Goal: Task Accomplishment & Management: Manage account settings

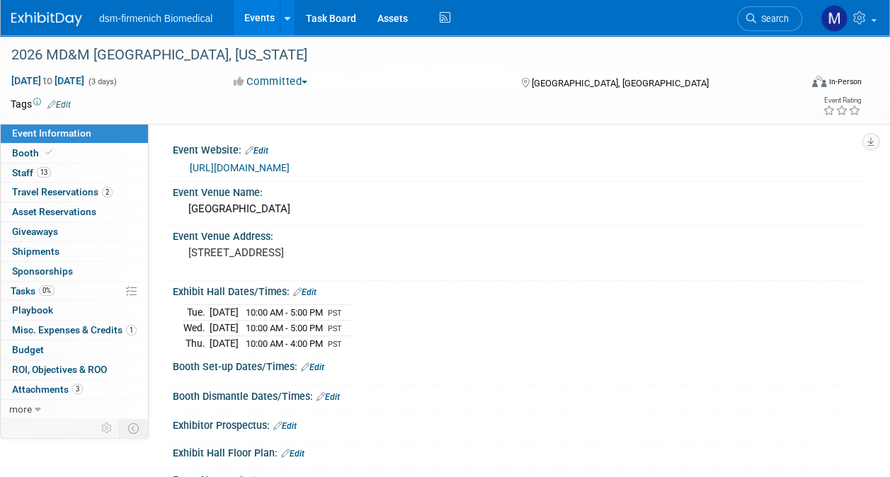
drag, startPoint x: 310, startPoint y: 288, endPoint x: 300, endPoint y: 295, distance: 11.8
click at [310, 288] on link "Edit" at bounding box center [304, 292] width 23 height 10
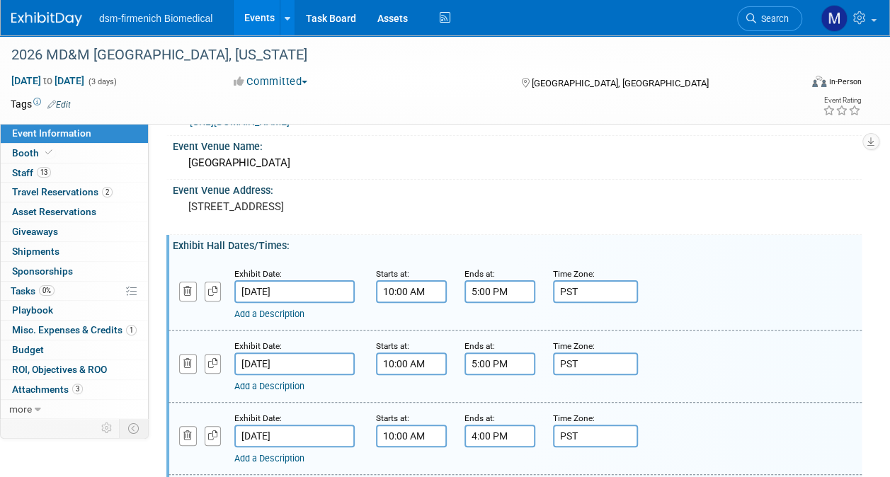
scroll to position [212, 0]
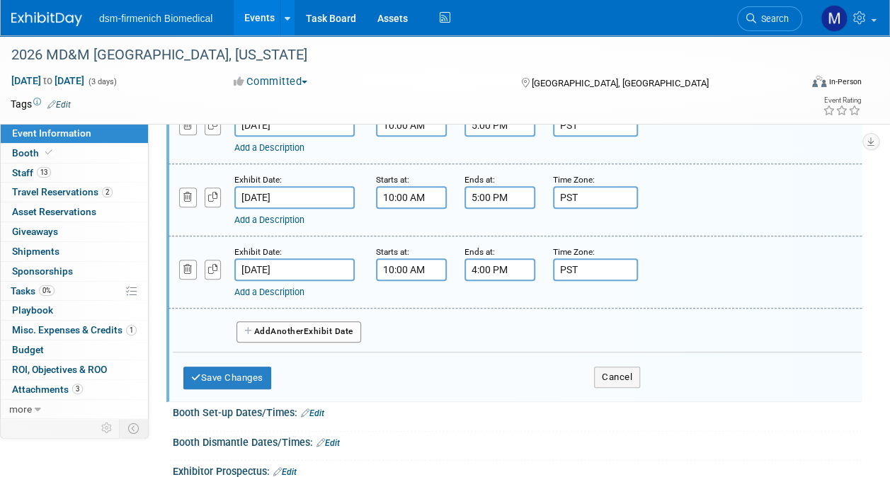
click at [285, 329] on span "Another" at bounding box center [286, 331] width 33 height 10
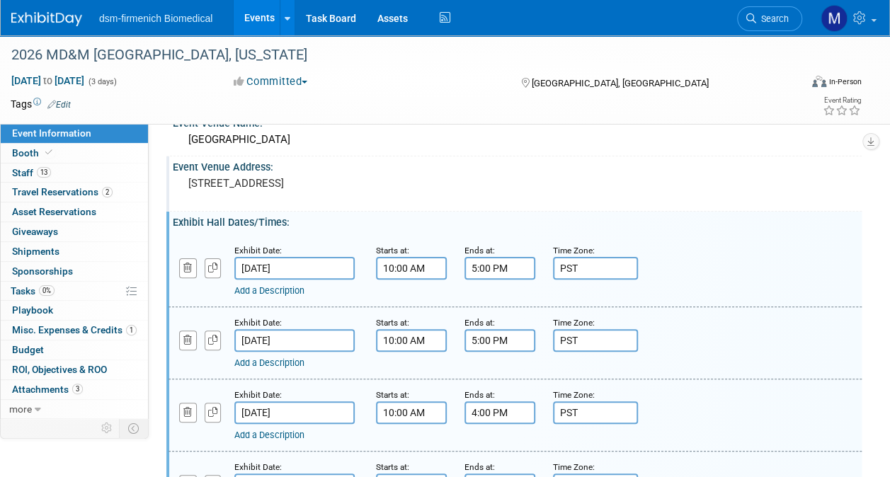
scroll to position [142, 0]
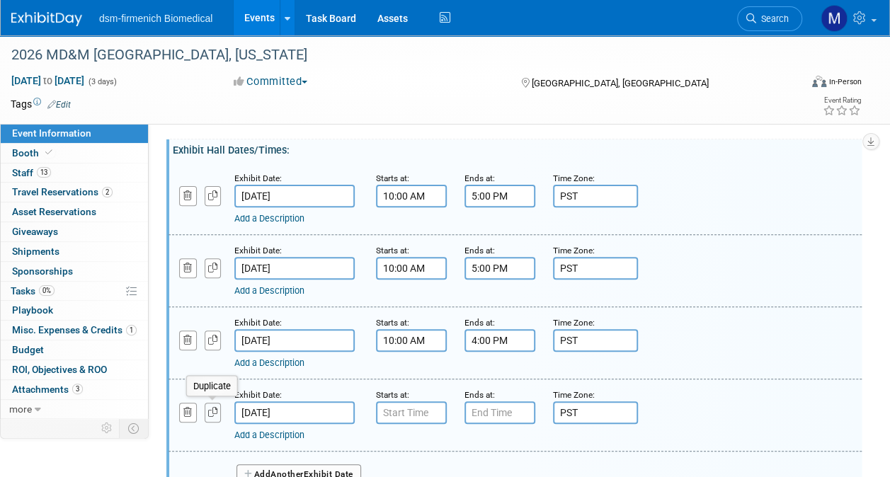
click at [214, 408] on icon "button" at bounding box center [213, 412] width 10 height 9
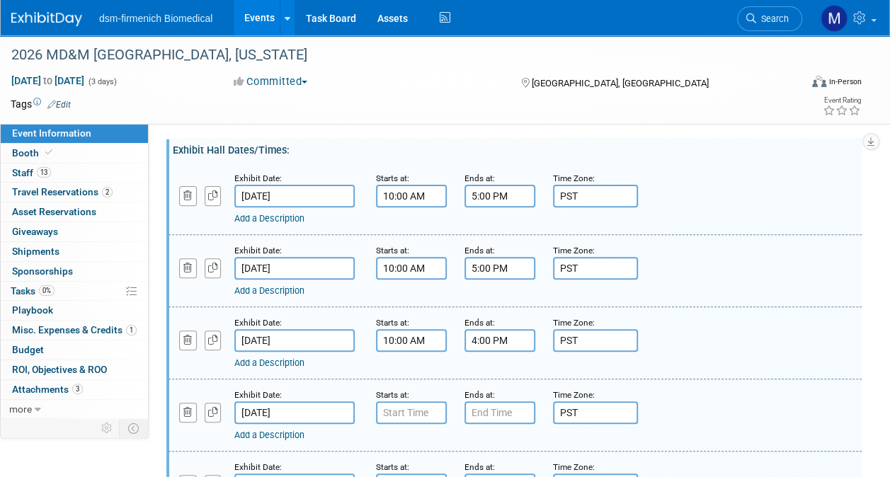
scroll to position [283, 0]
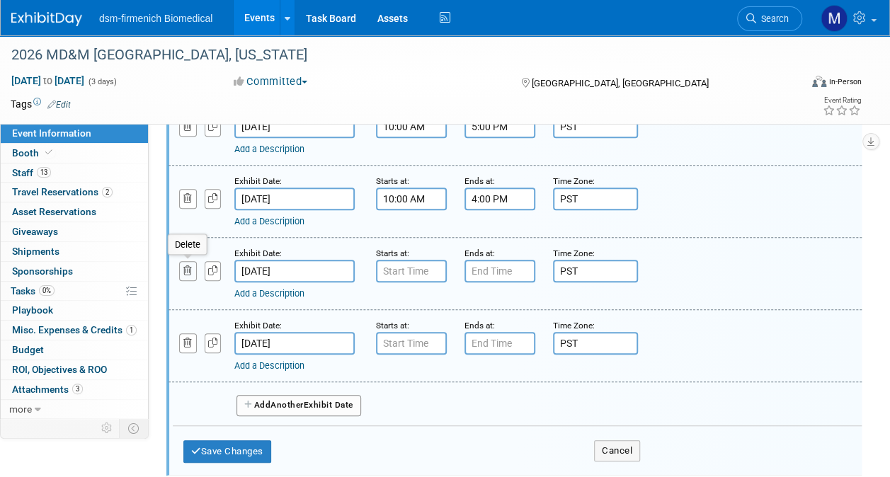
click at [190, 266] on icon "button" at bounding box center [187, 270] width 9 height 9
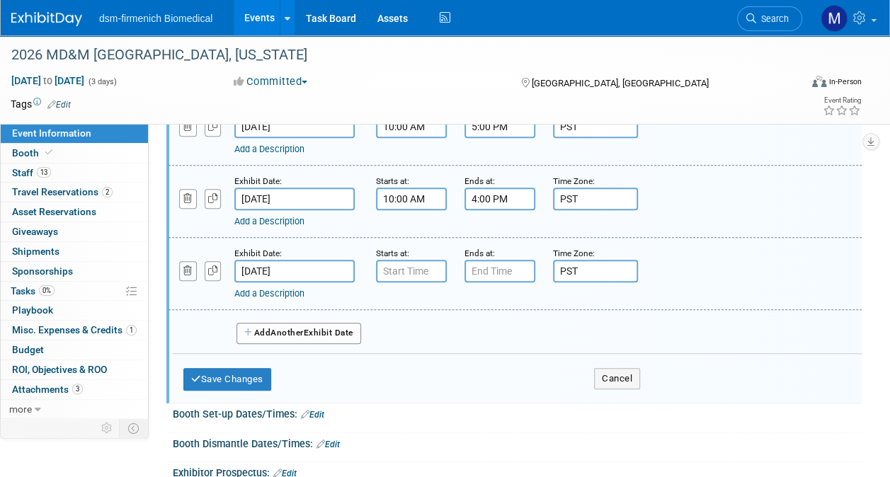
click at [191, 269] on icon "button" at bounding box center [187, 270] width 9 height 9
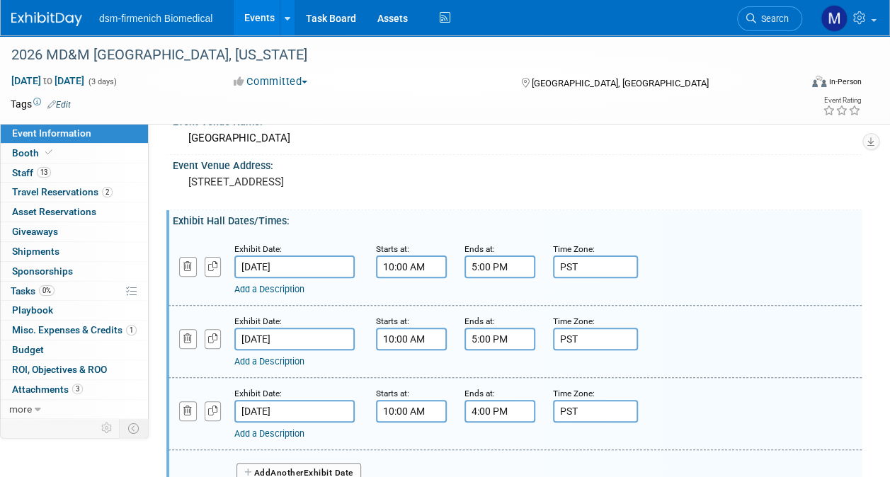
scroll to position [354, 0]
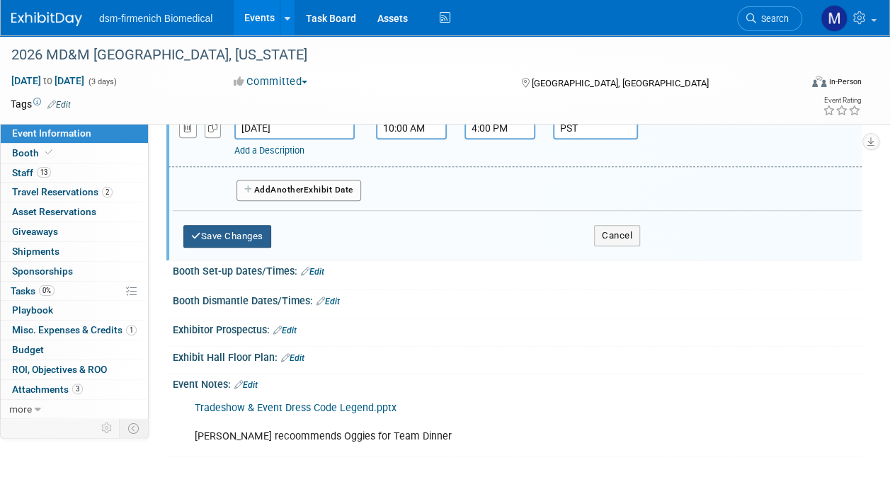
click at [240, 236] on button "Save Changes" at bounding box center [227, 236] width 88 height 23
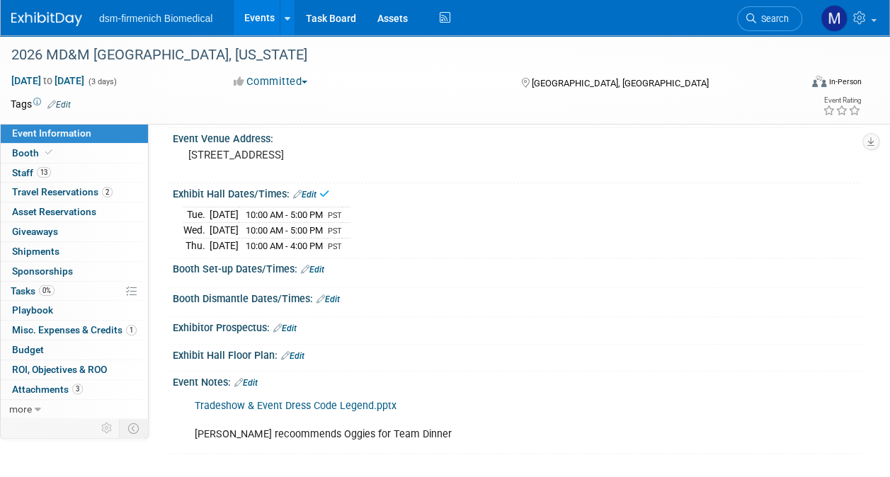
scroll to position [0, 0]
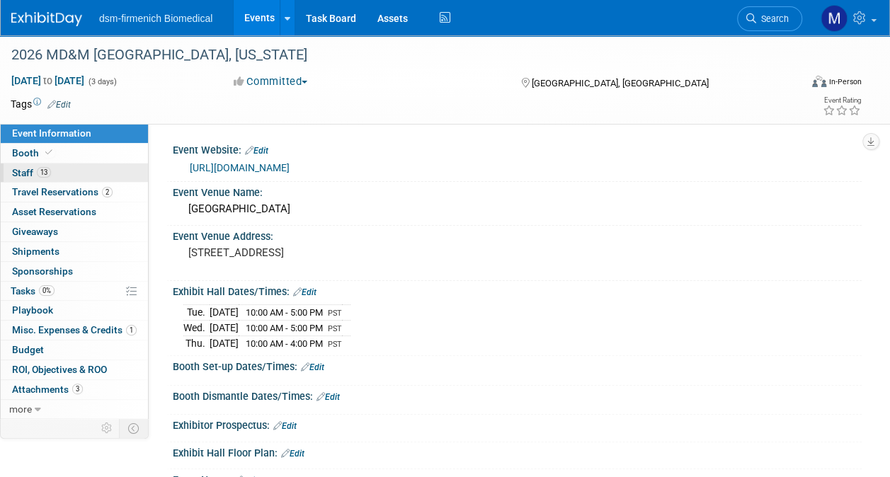
click at [34, 169] on span "Staff 13" at bounding box center [31, 172] width 39 height 11
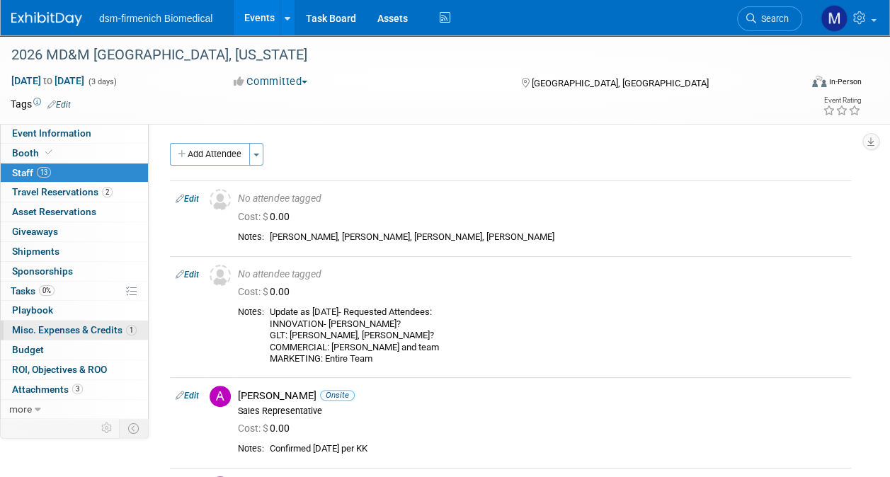
click at [98, 324] on span "Misc. Expenses & Credits 1" at bounding box center [74, 329] width 125 height 11
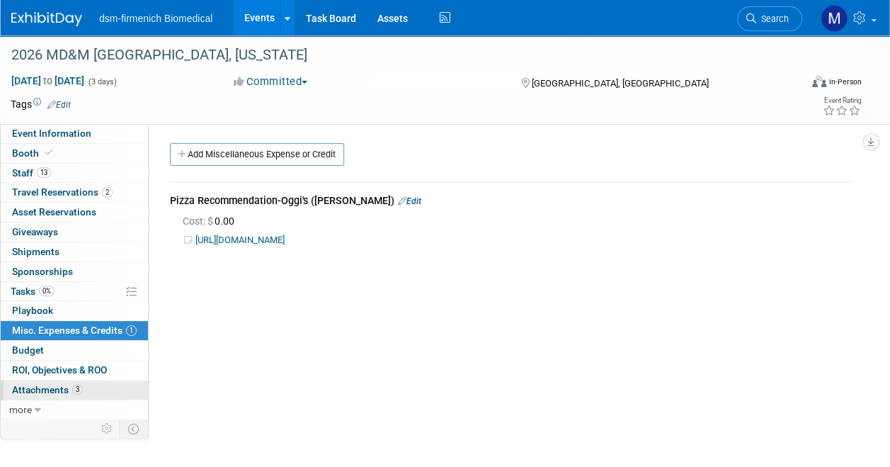
click at [55, 384] on span "Attachments 3" at bounding box center [47, 389] width 71 height 11
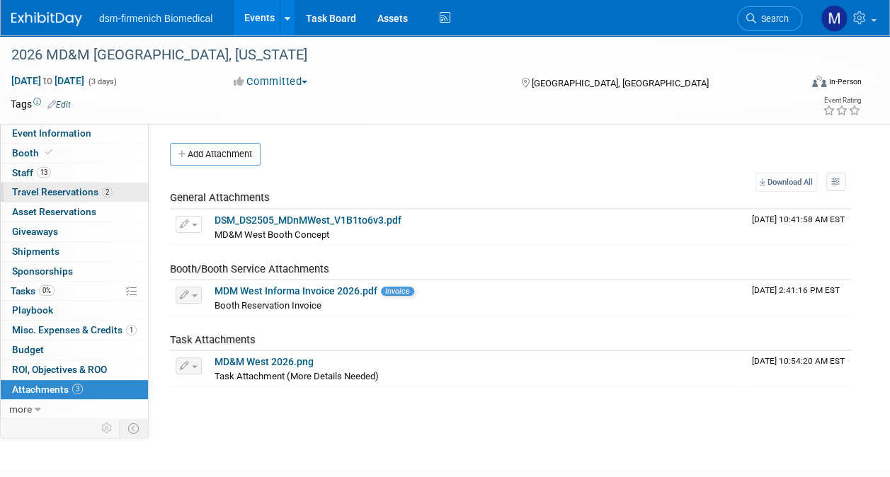
click at [58, 188] on span "Travel Reservations 2" at bounding box center [62, 191] width 101 height 11
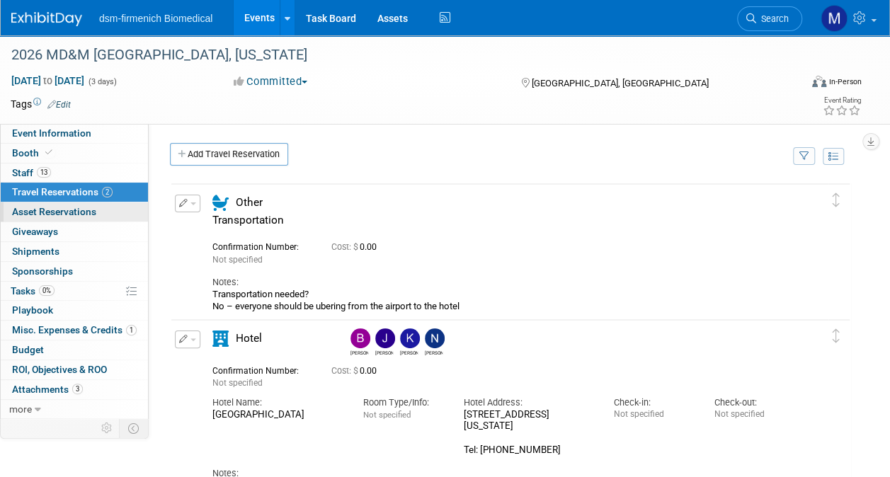
click at [41, 215] on span "Asset Reservations 0" at bounding box center [54, 211] width 84 height 11
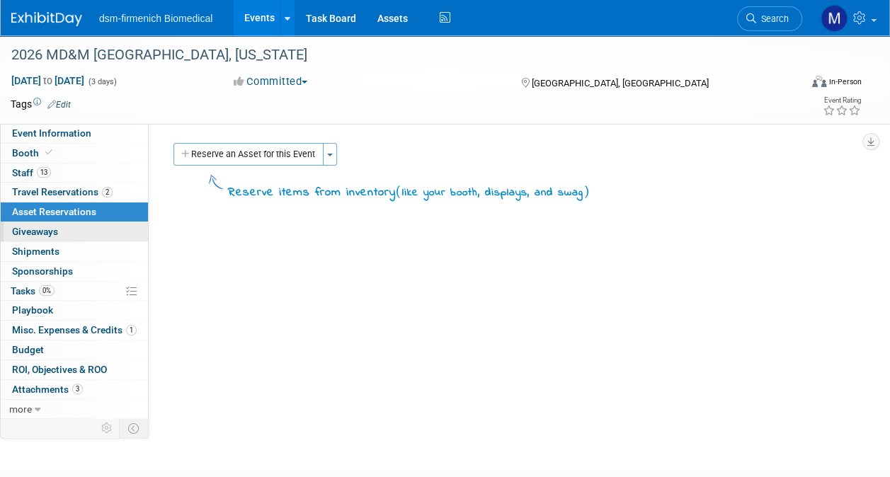
click at [59, 234] on link "0 Giveaways 0" at bounding box center [74, 231] width 147 height 19
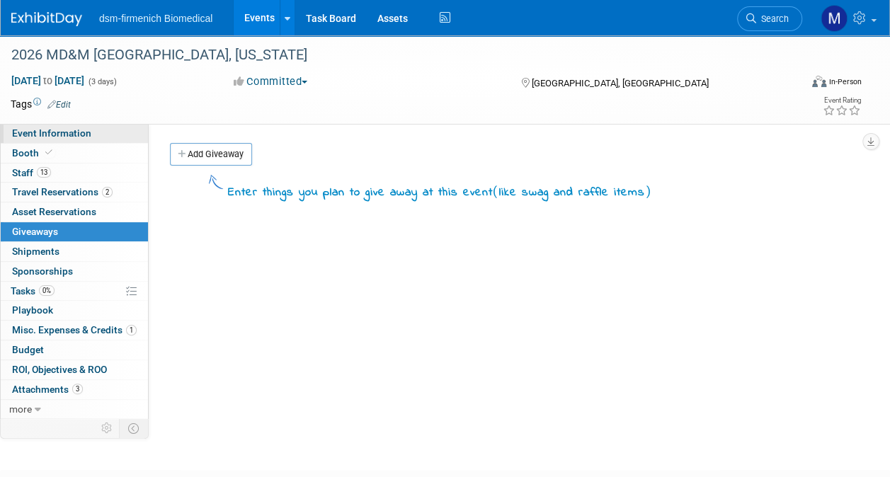
click at [41, 137] on span "Event Information" at bounding box center [51, 132] width 79 height 11
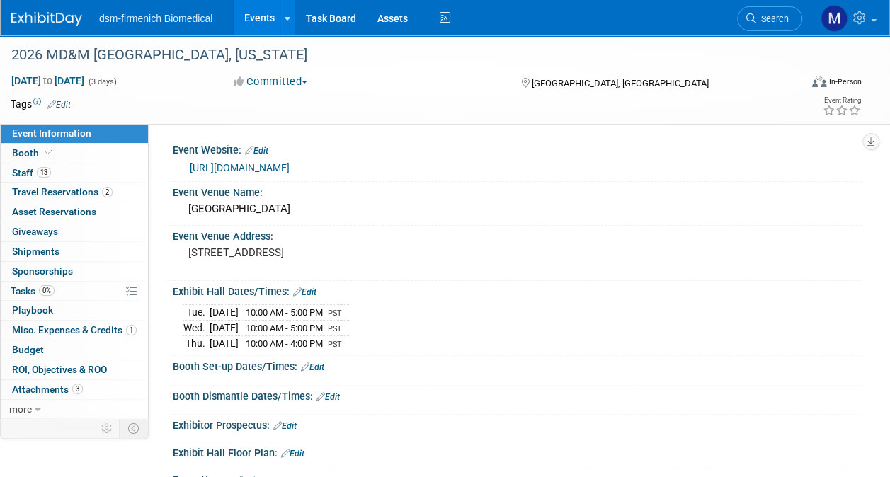
click at [290, 168] on link "[URL][DOMAIN_NAME]" at bounding box center [240, 167] width 100 height 11
click at [269, 166] on link "[URL][DOMAIN_NAME]" at bounding box center [240, 167] width 100 height 11
